Goal: Check status: Check status

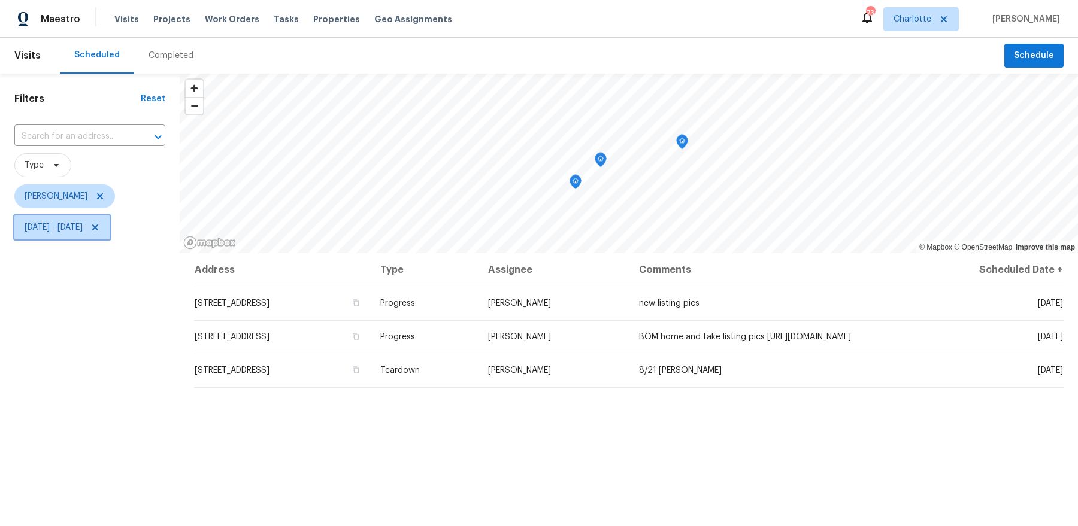
click at [83, 230] on span "[DATE] - [DATE]" at bounding box center [54, 228] width 58 height 12
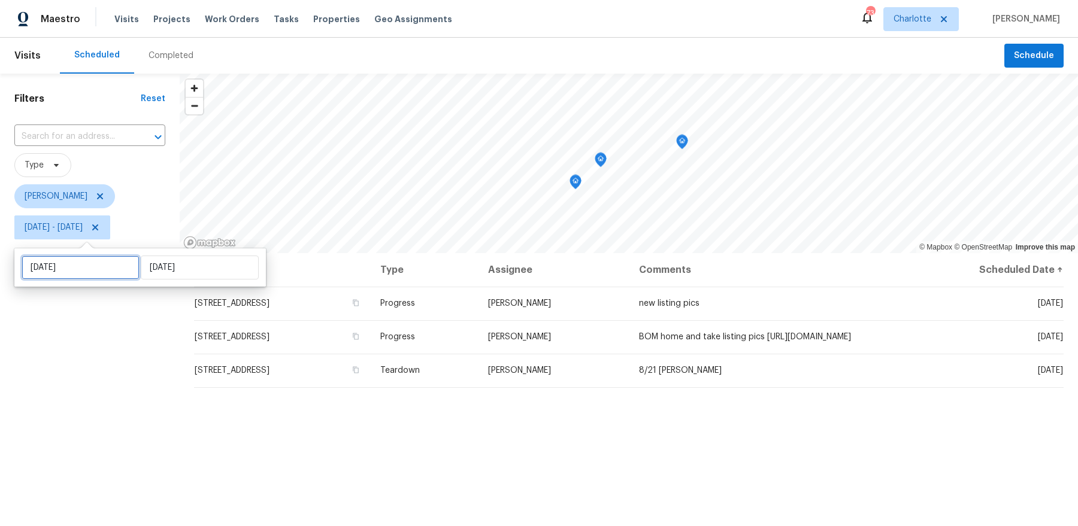
click at [107, 264] on input "[DATE]" at bounding box center [81, 268] width 118 height 24
select select "7"
select select "2025"
select select "8"
select select "2025"
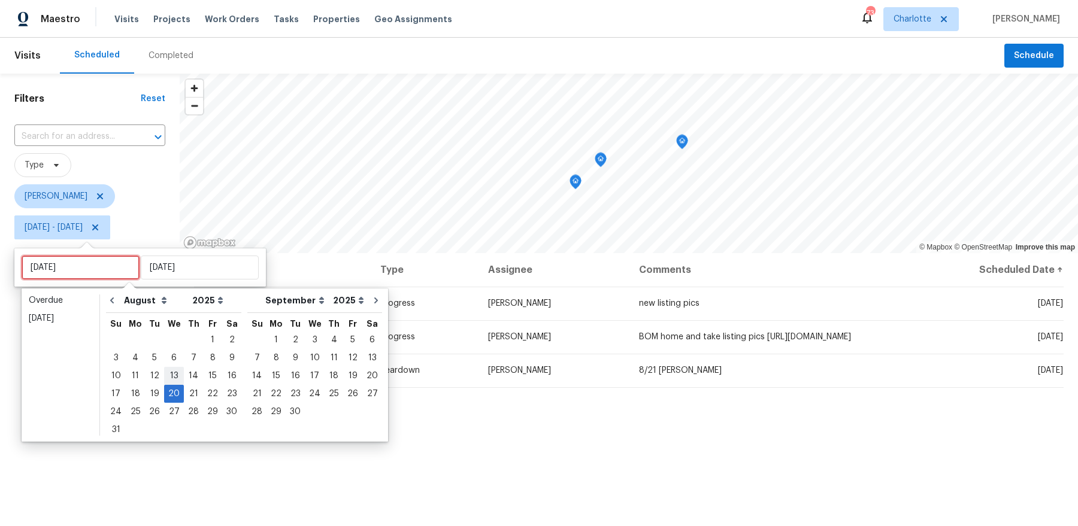
type input "[DATE]"
click at [151, 393] on div "19" at bounding box center [154, 394] width 19 height 17
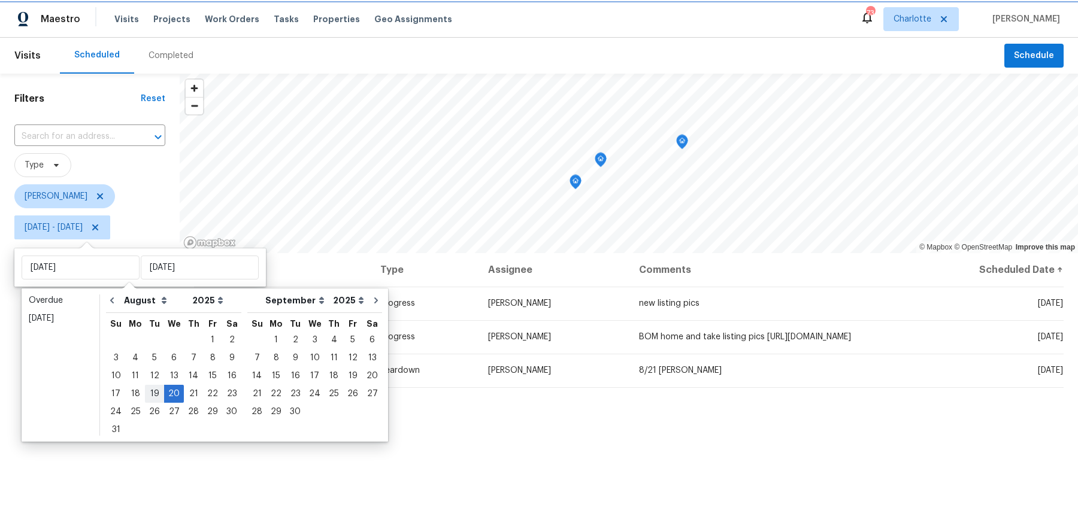
type input "[DATE]"
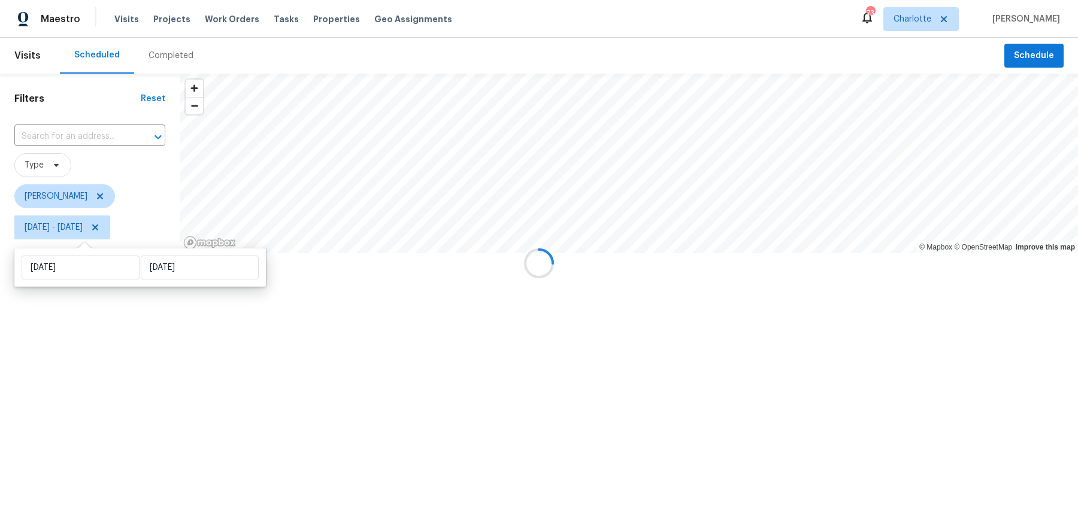
click at [151, 393] on div at bounding box center [539, 263] width 1078 height 526
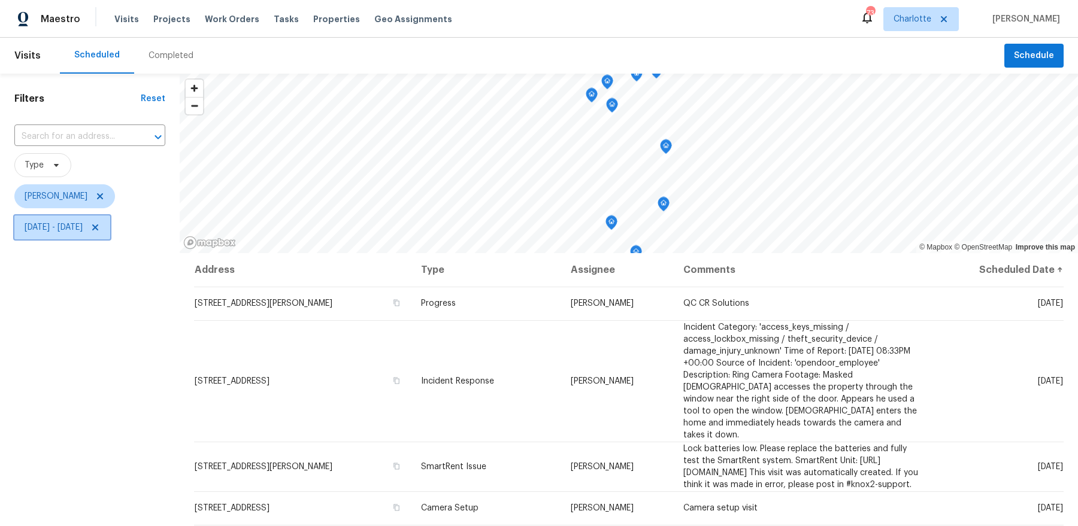
click at [90, 237] on span "[DATE] - [DATE]" at bounding box center [62, 228] width 96 height 24
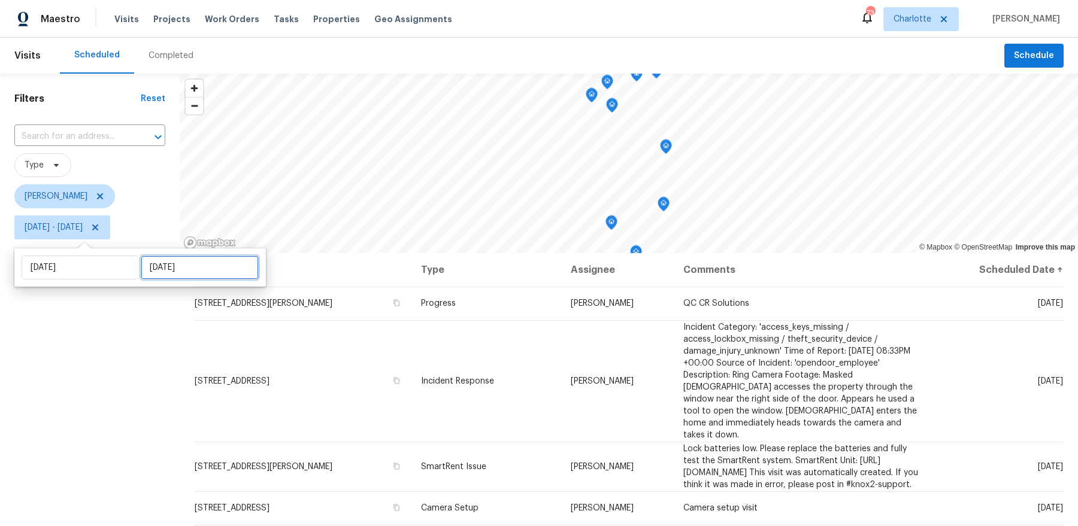
click at [166, 265] on input "[DATE]" at bounding box center [200, 268] width 118 height 24
select select "7"
select select "2025"
select select "8"
select select "2025"
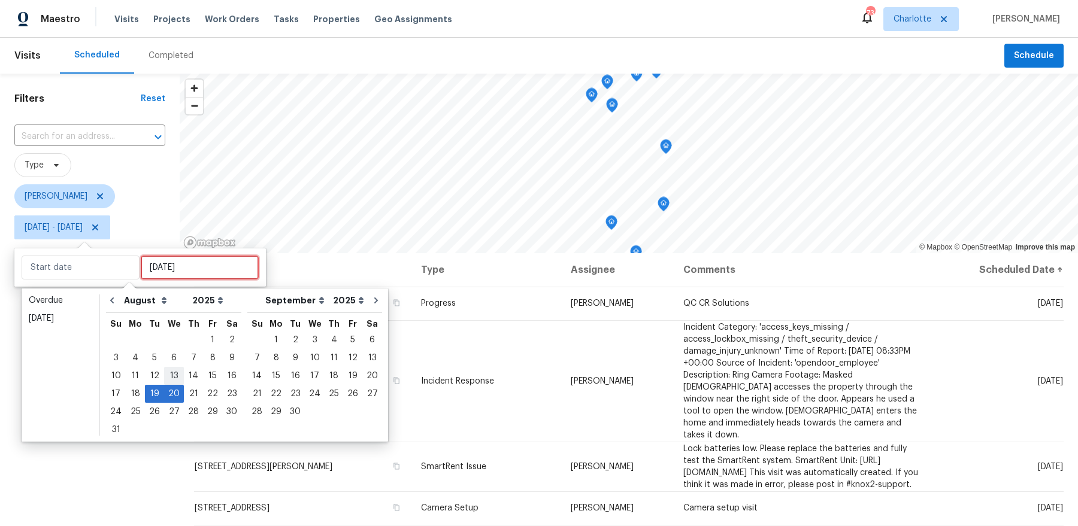
type input "[DATE]"
click at [149, 396] on div "19" at bounding box center [154, 394] width 19 height 17
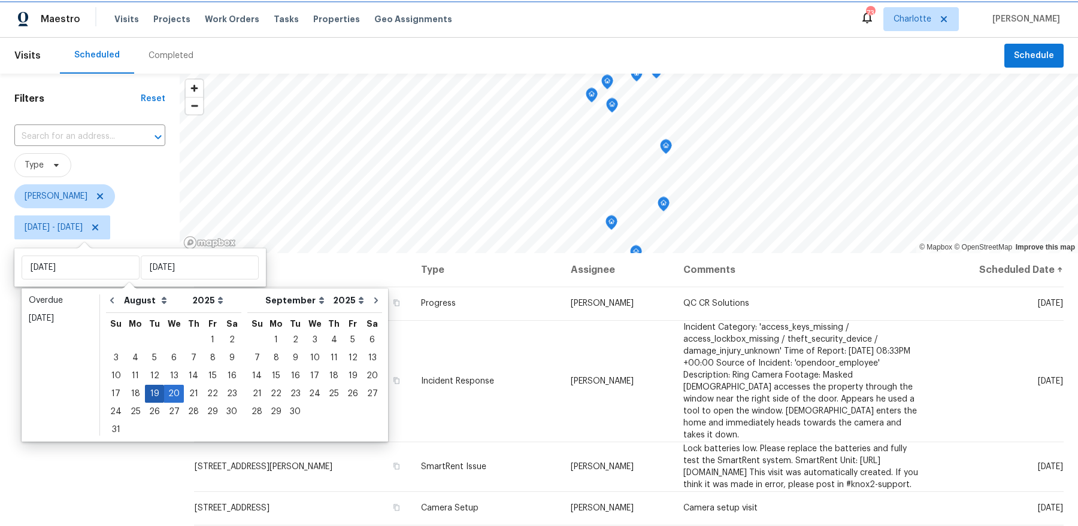
type input "[DATE]"
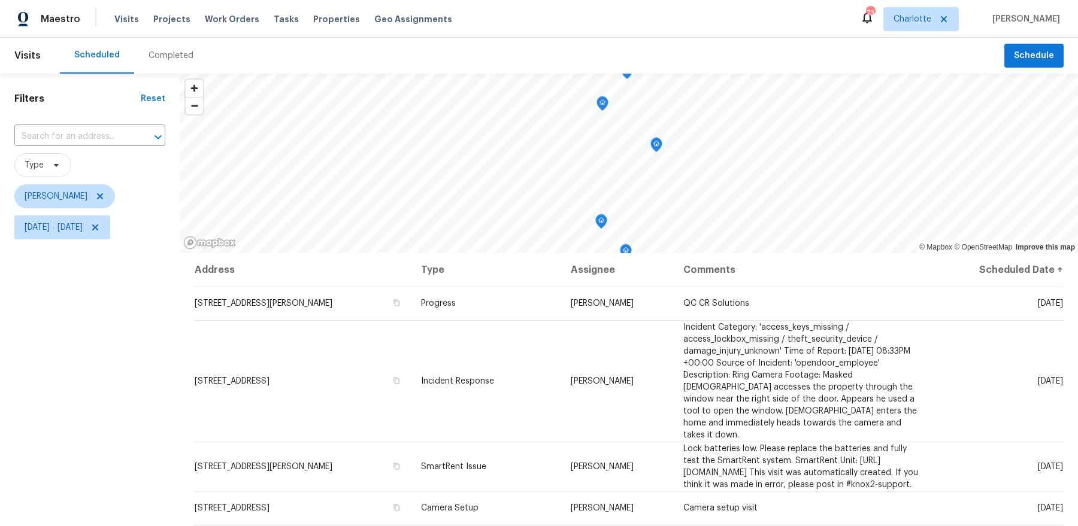
click at [143, 428] on div "Filters Reset ​ Type [PERSON_NAME] [DATE] - [DATE]" at bounding box center [90, 374] width 180 height 601
